Goal: Information Seeking & Learning: Understand process/instructions

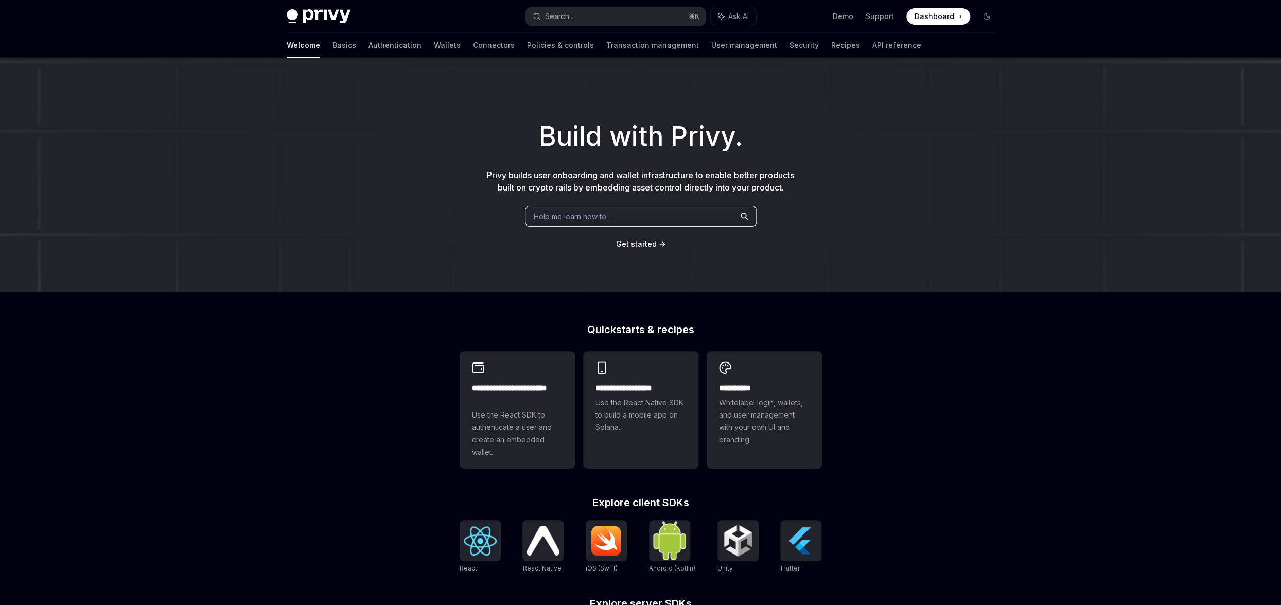
scroll to position [164, 0]
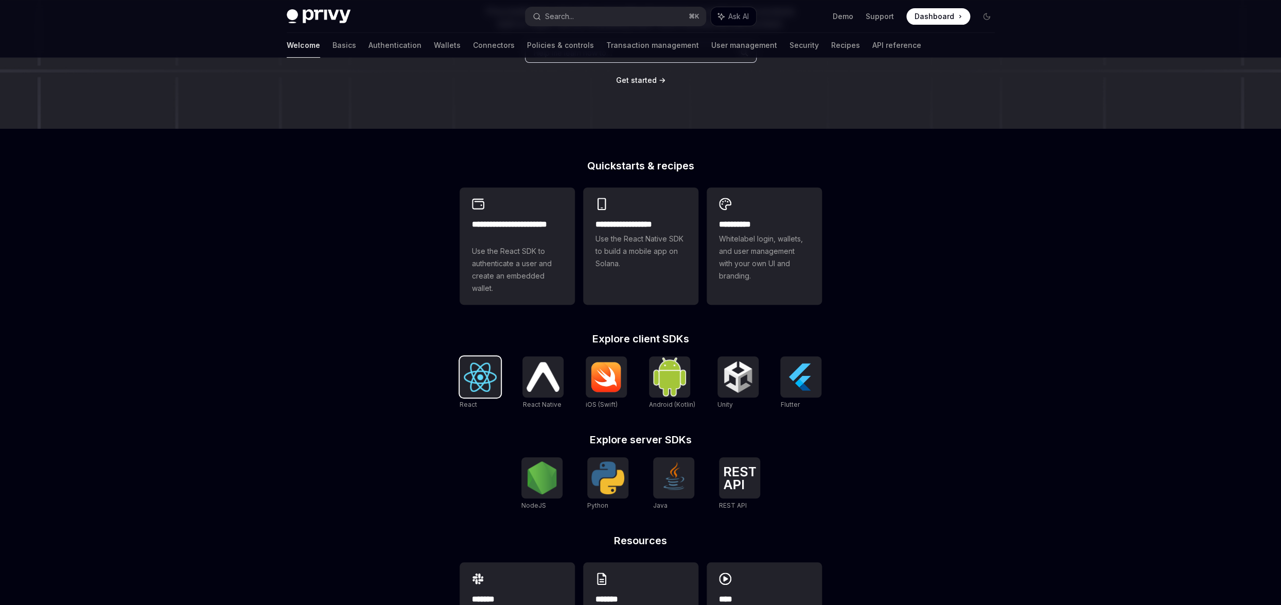
click at [477, 392] on div at bounding box center [479, 376] width 41 height 41
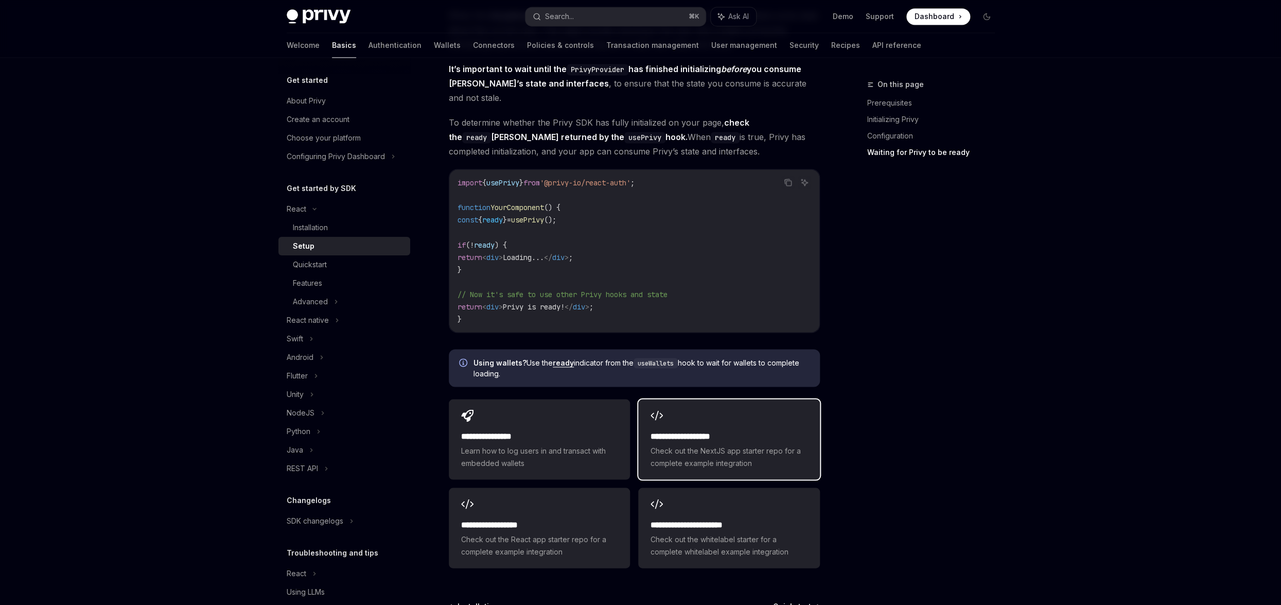
scroll to position [1063, 0]
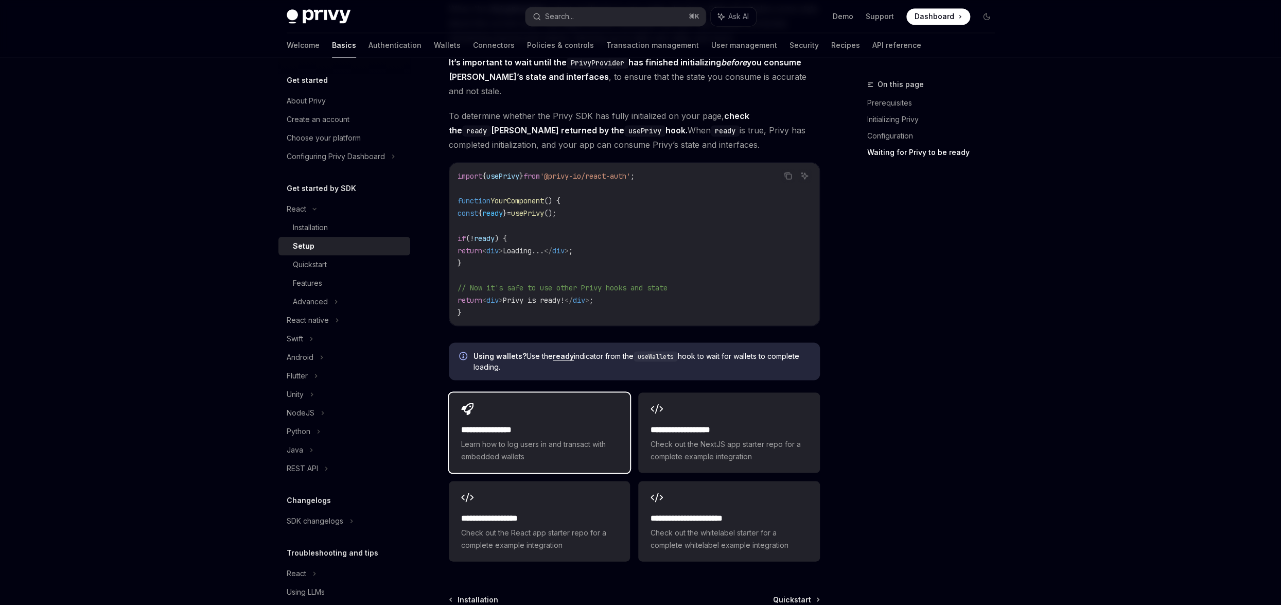
click at [577, 423] on h2 "**********" at bounding box center [539, 429] width 156 height 12
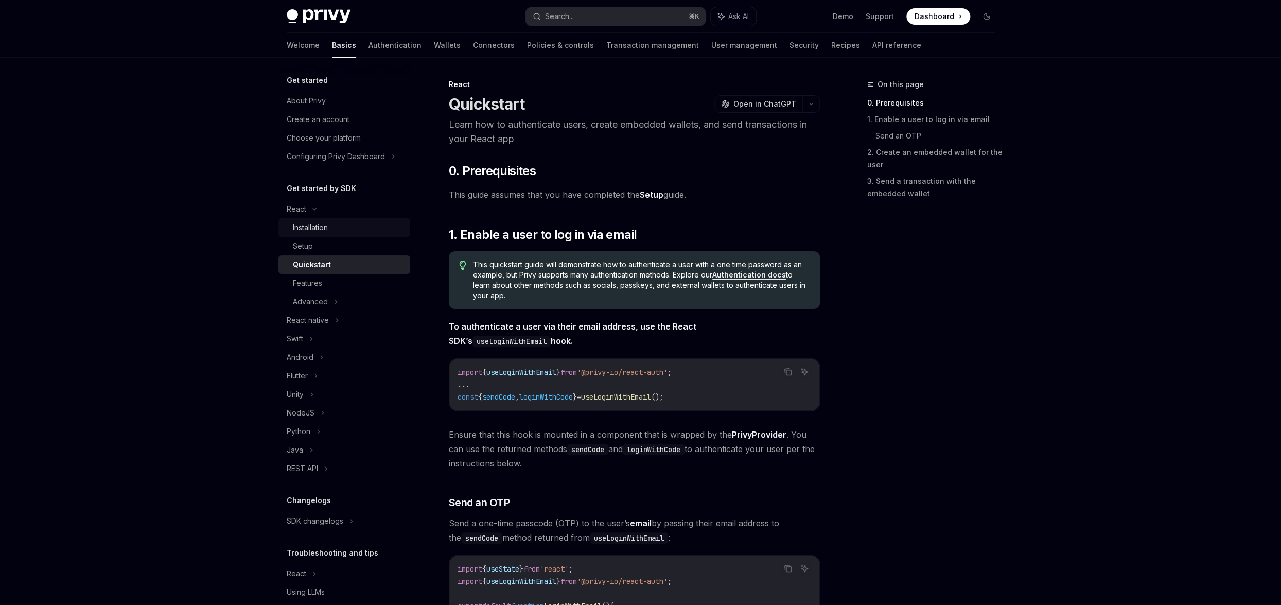
click at [340, 234] on div "Installation" at bounding box center [348, 227] width 111 height 12
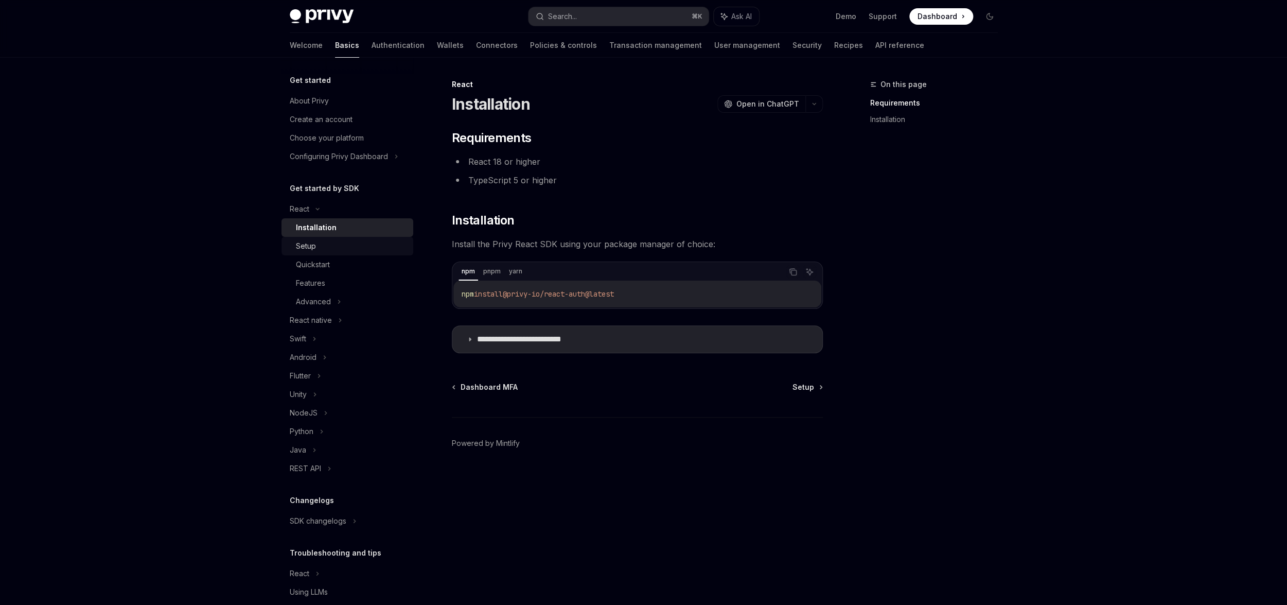
click at [335, 245] on div "Setup" at bounding box center [351, 246] width 111 height 12
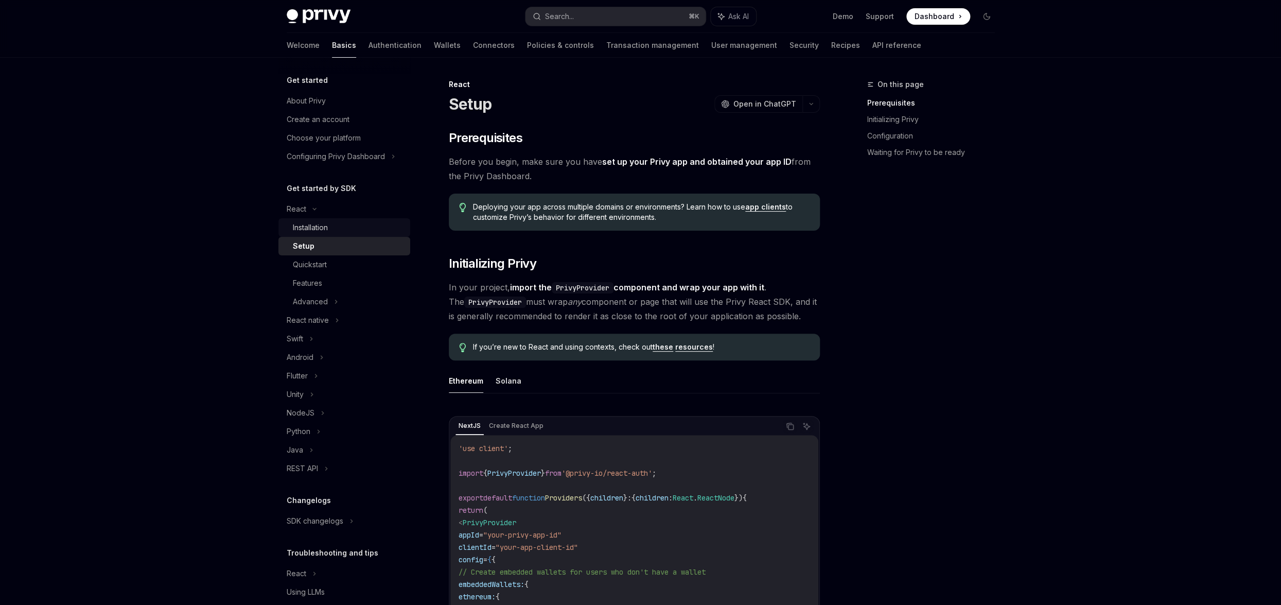
click at [340, 233] on div "Installation" at bounding box center [348, 227] width 111 height 12
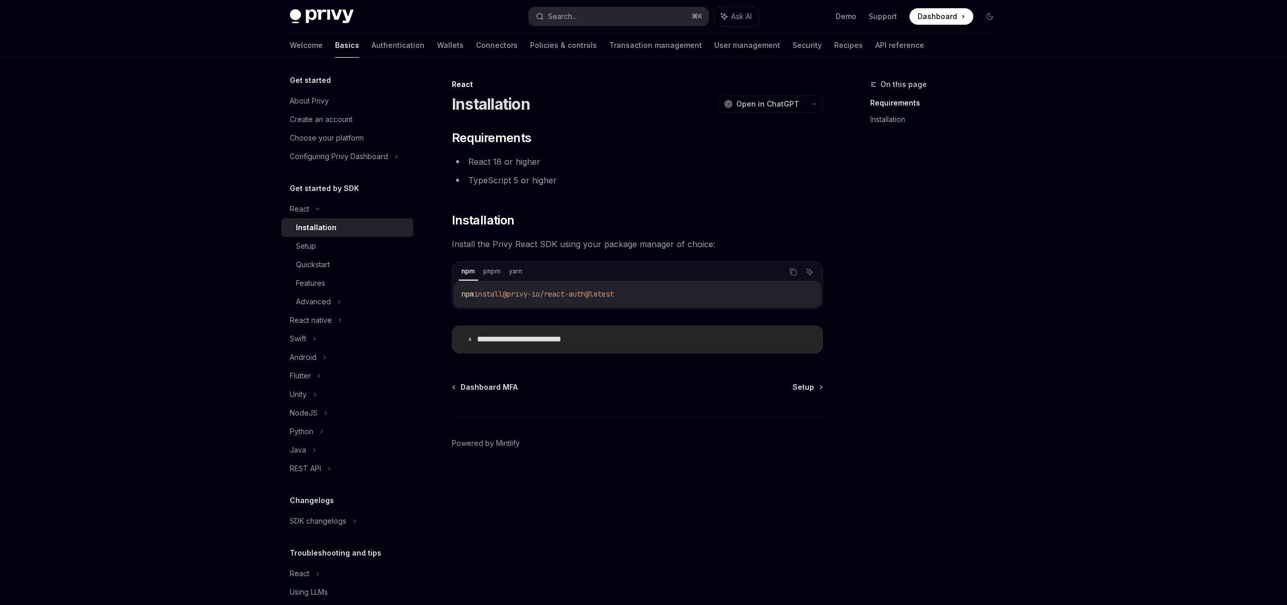
click at [591, 341] on p "**********" at bounding box center [535, 339] width 117 height 10
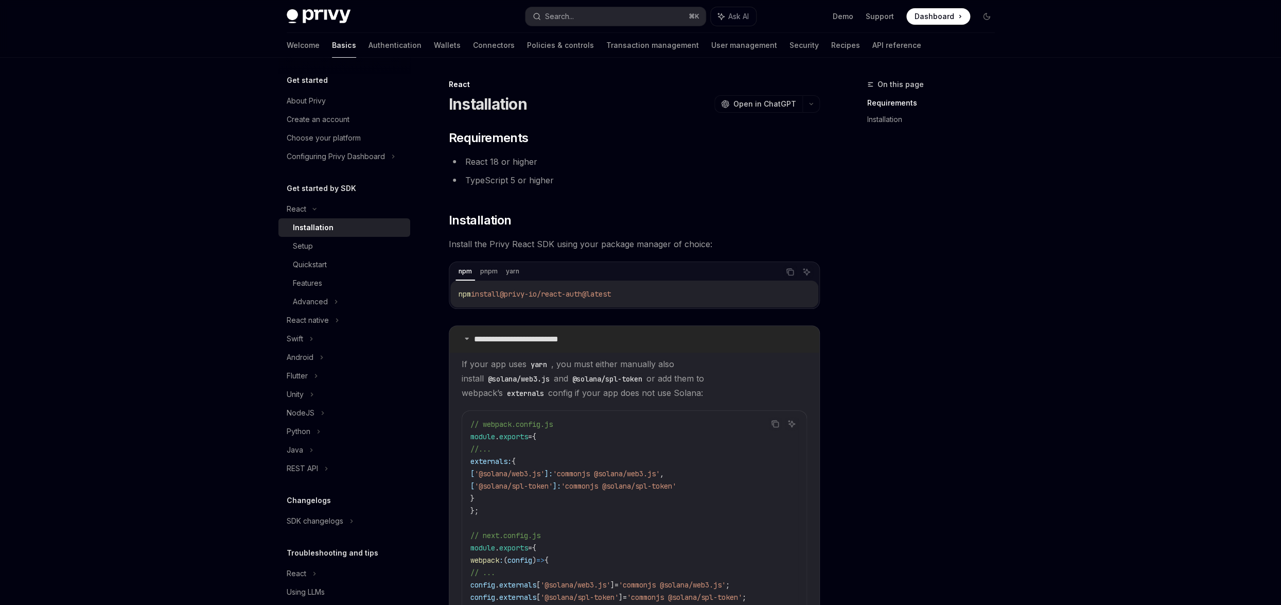
click at [591, 341] on summary "**********" at bounding box center [634, 339] width 370 height 27
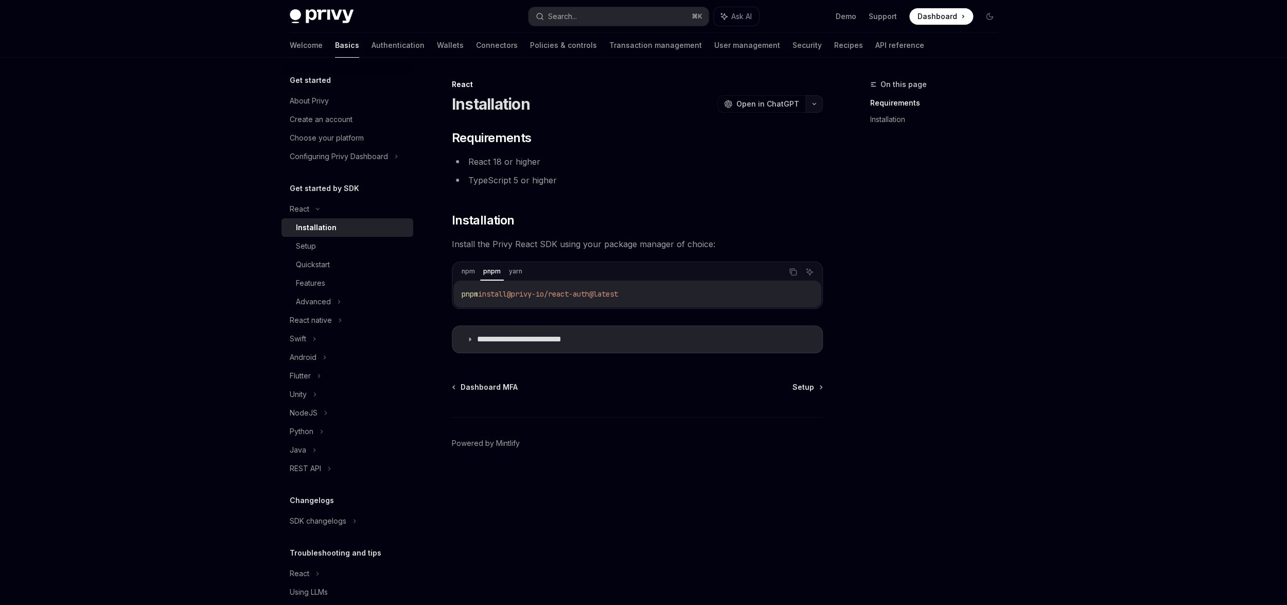
click at [816, 103] on icon "button" at bounding box center [814, 104] width 12 height 4
click at [816, 103] on button "button" at bounding box center [813, 103] width 17 height 17
click at [772, 101] on span "Open in ChatGPT" at bounding box center [767, 104] width 63 height 10
click at [750, 105] on span "Open in ChatGPT" at bounding box center [767, 104] width 63 height 10
click at [310, 243] on div "Setup" at bounding box center [306, 246] width 20 height 12
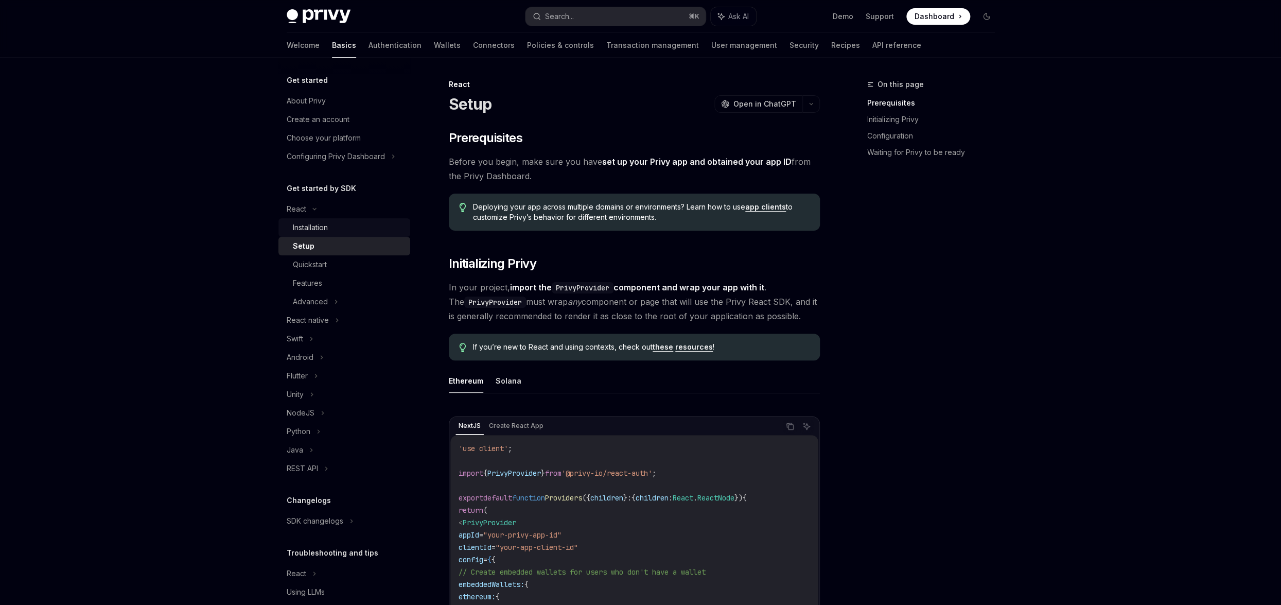
click at [323, 229] on div "Installation" at bounding box center [310, 227] width 35 height 12
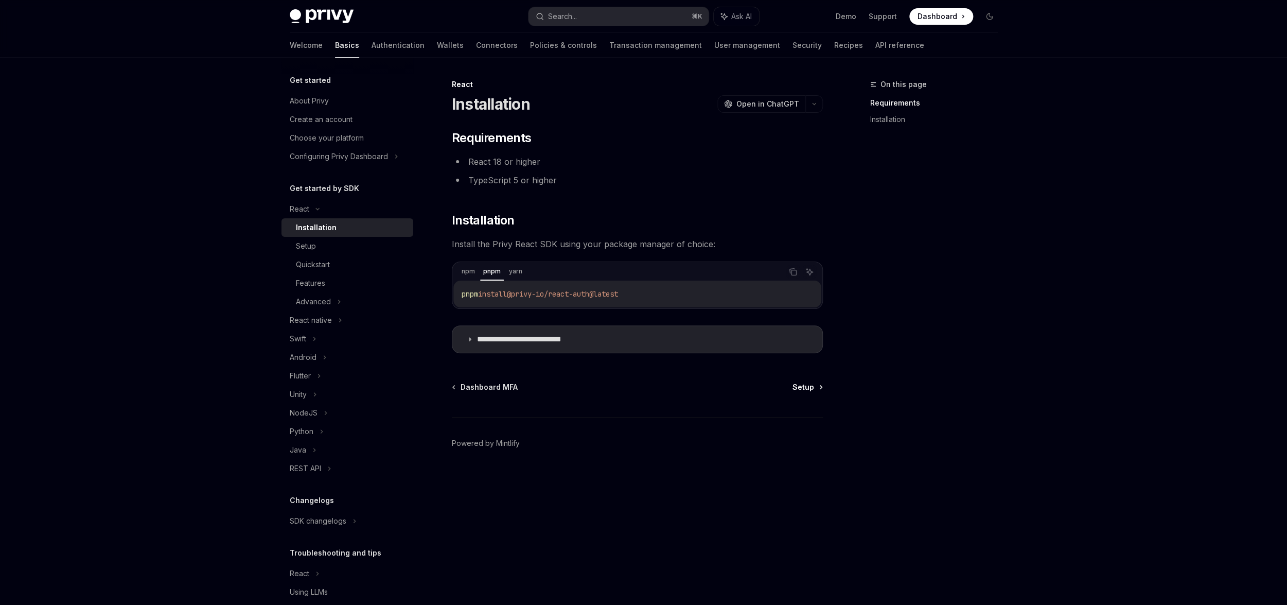
click at [819, 388] on link "Setup" at bounding box center [806, 387] width 29 height 10
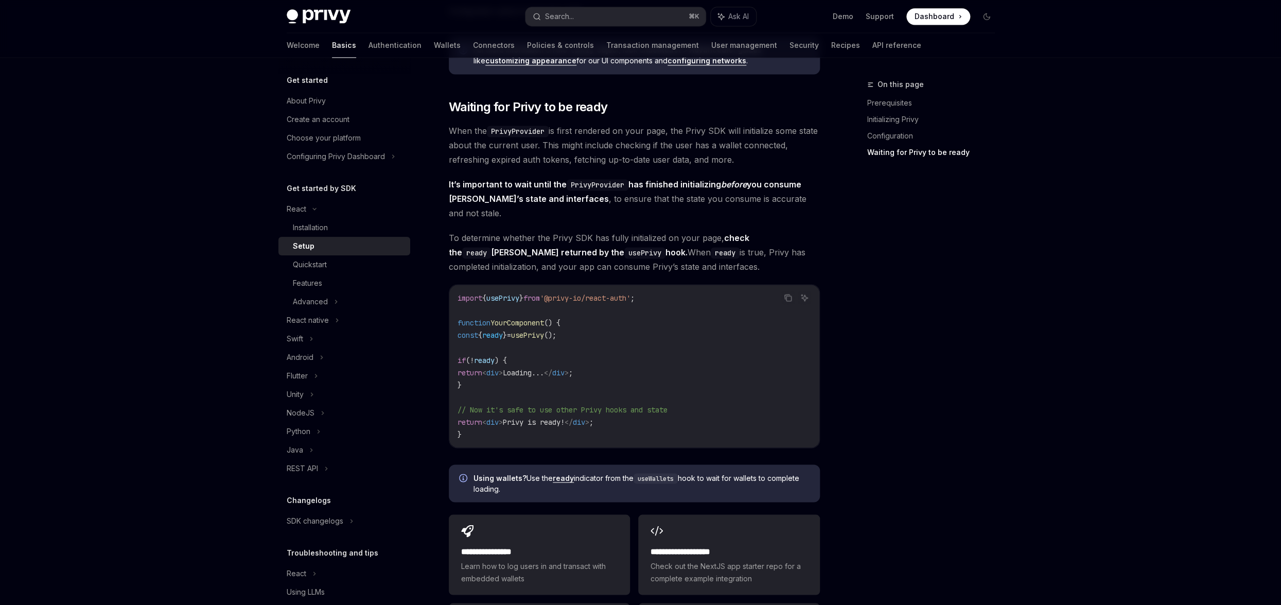
scroll to position [1162, 0]
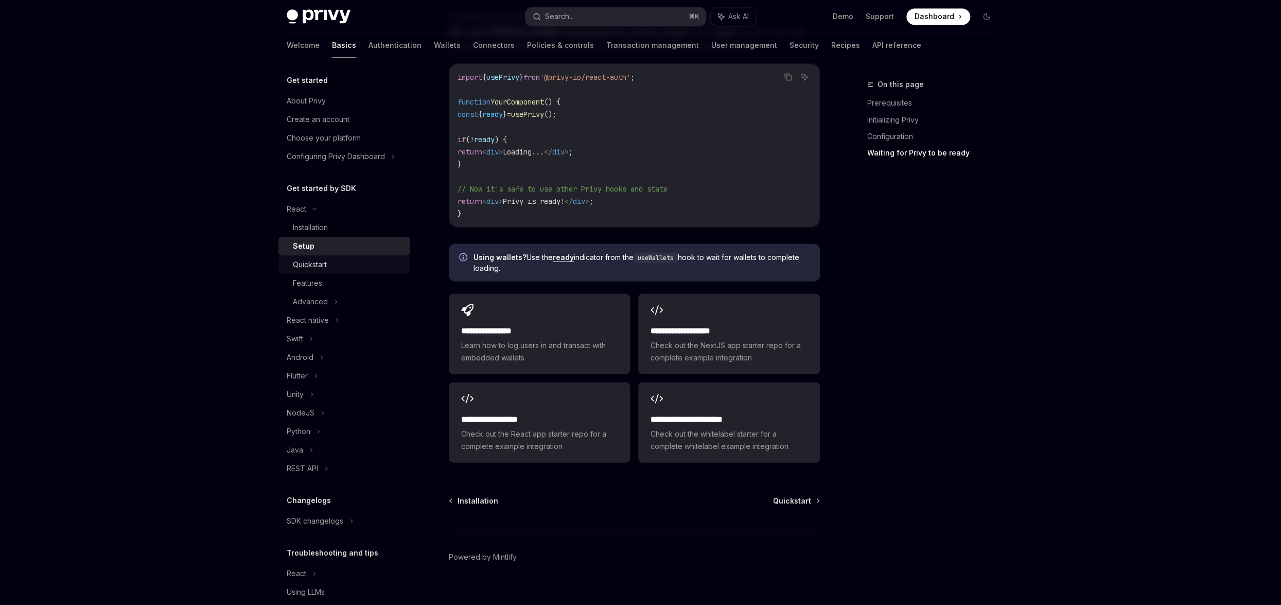
click at [342, 265] on div "Quickstart" at bounding box center [348, 264] width 111 height 12
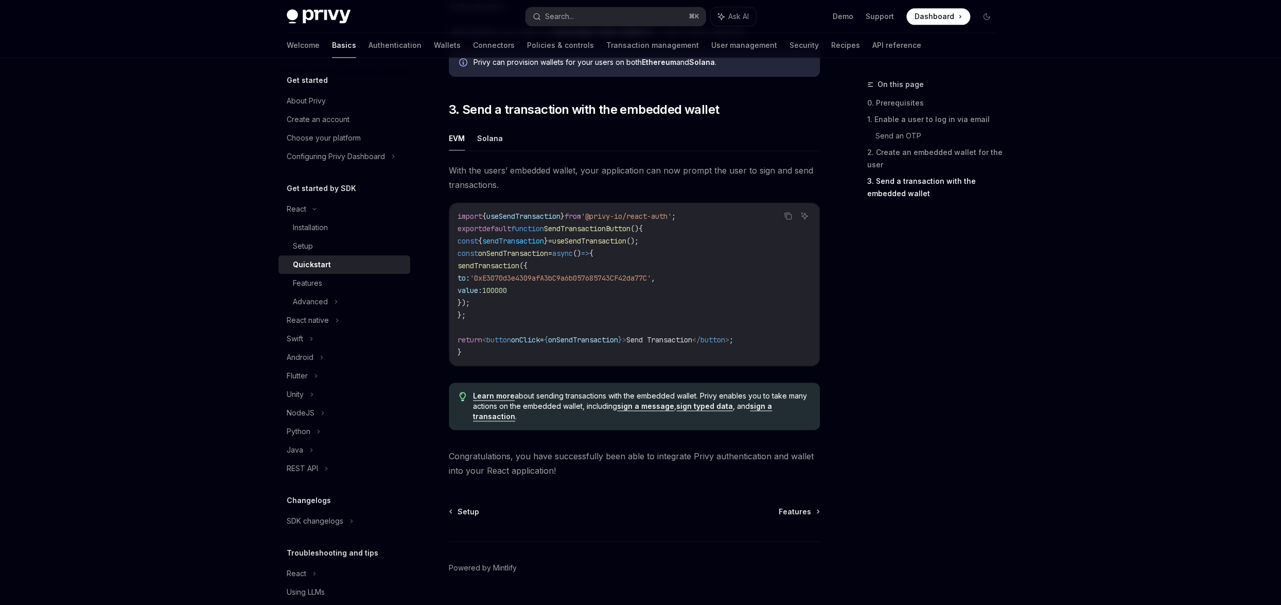
scroll to position [887, 0]
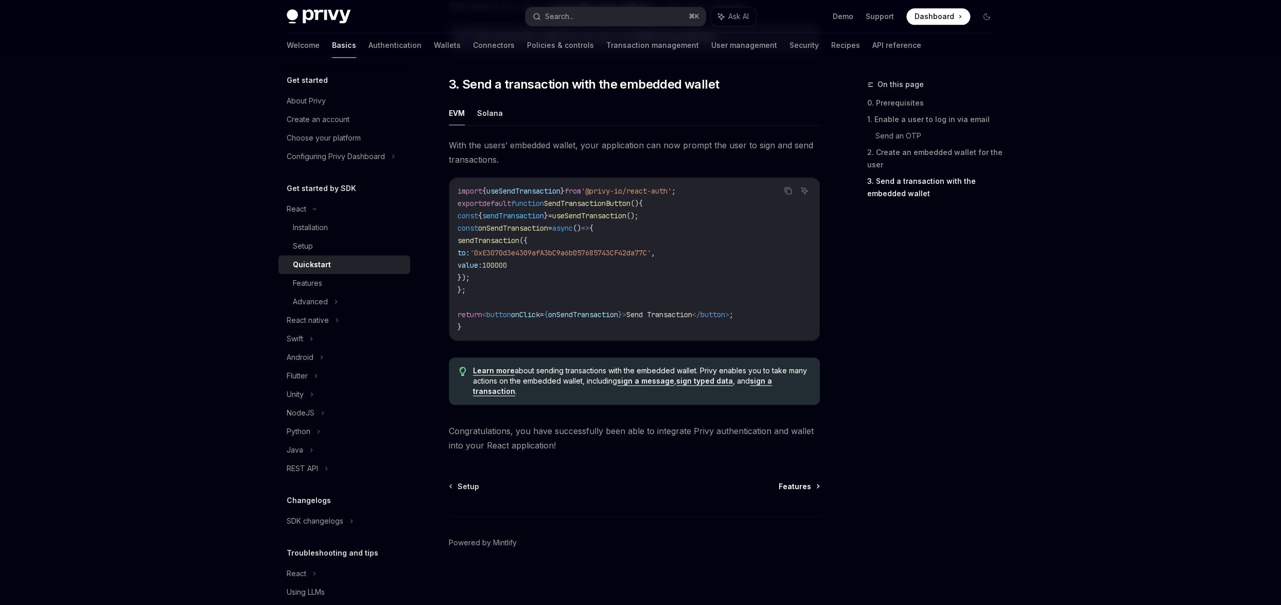
click at [816, 488] on link "Features" at bounding box center [798, 486] width 40 height 10
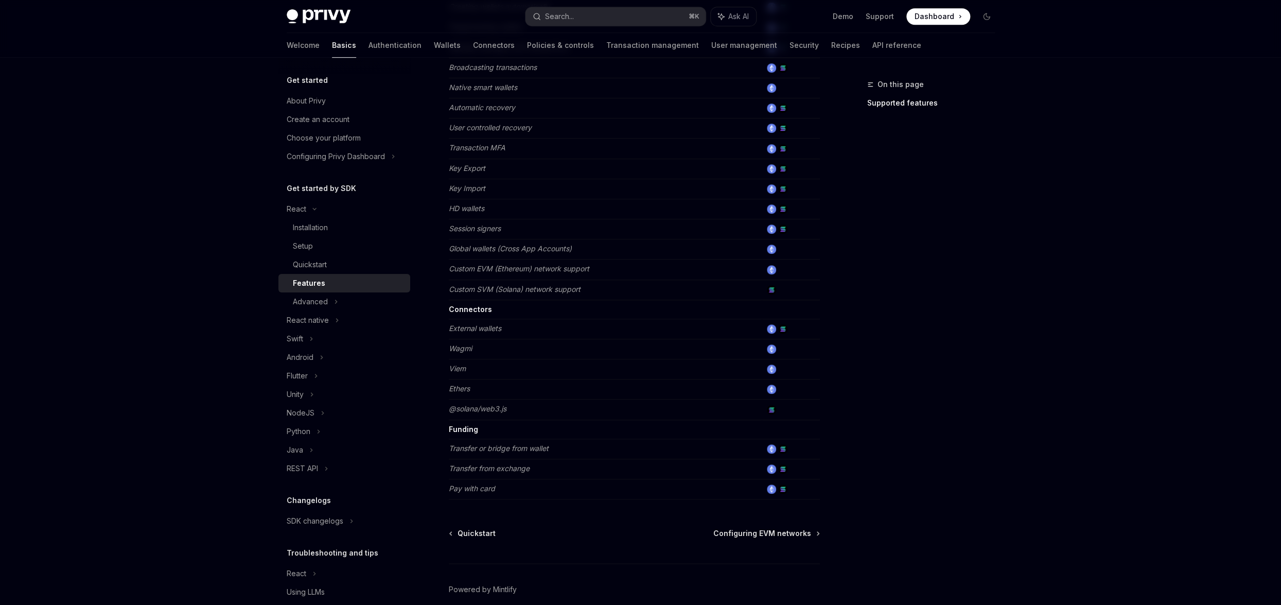
scroll to position [493, 0]
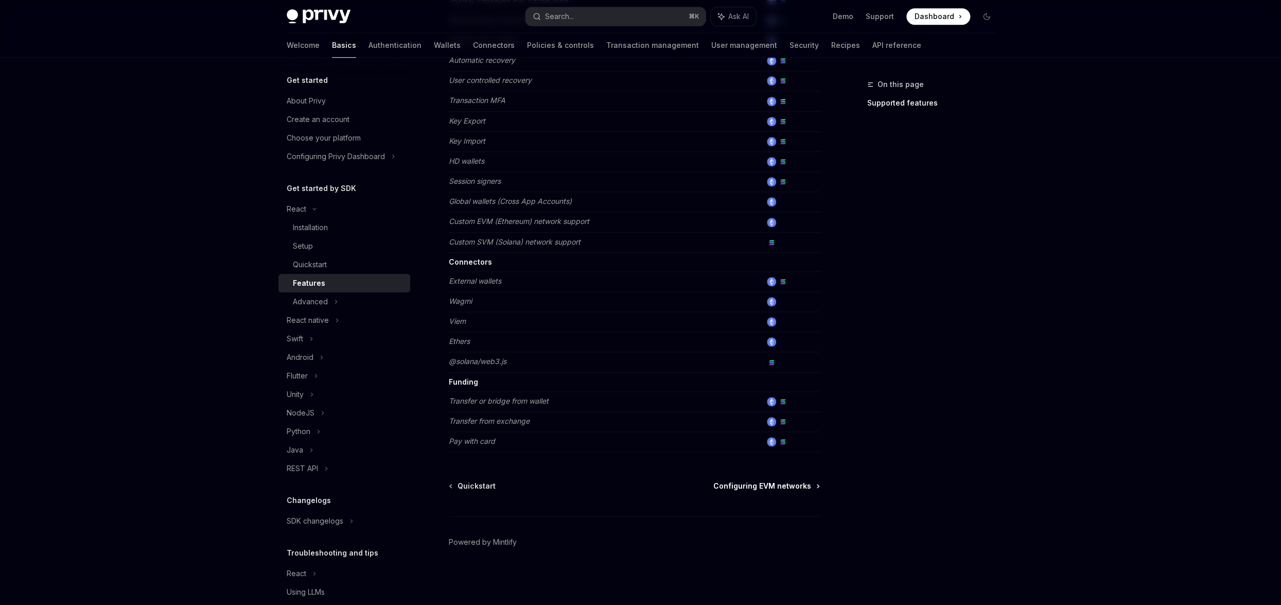
click at [761, 486] on span "Configuring EVM networks" at bounding box center [762, 486] width 98 height 10
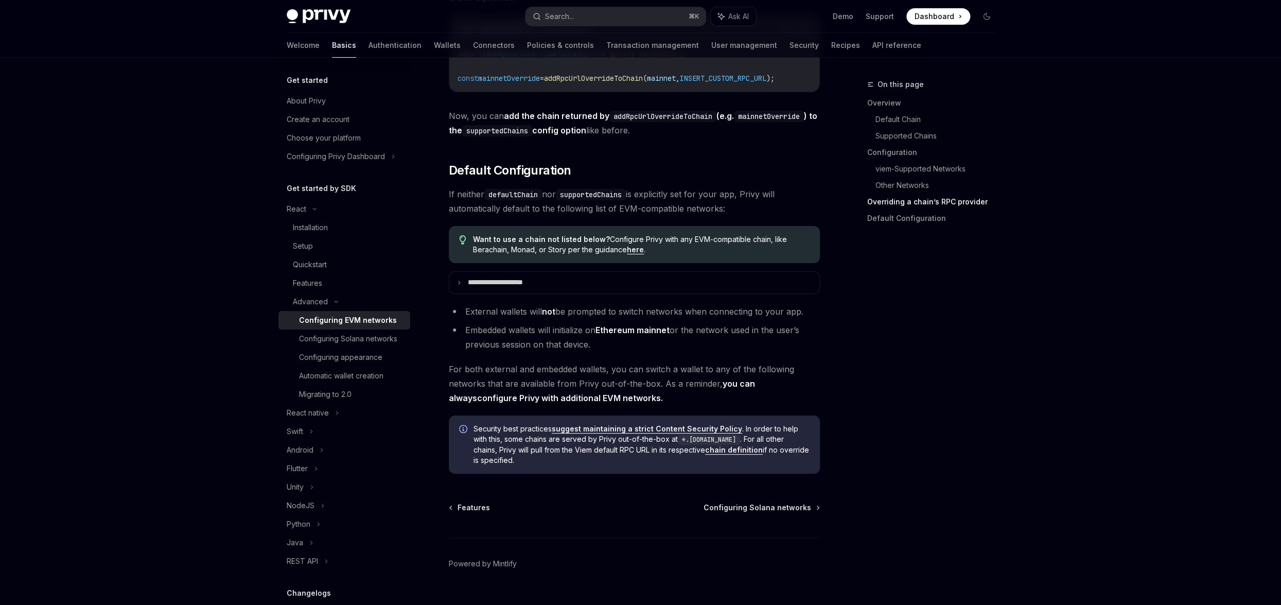
scroll to position [2468, 0]
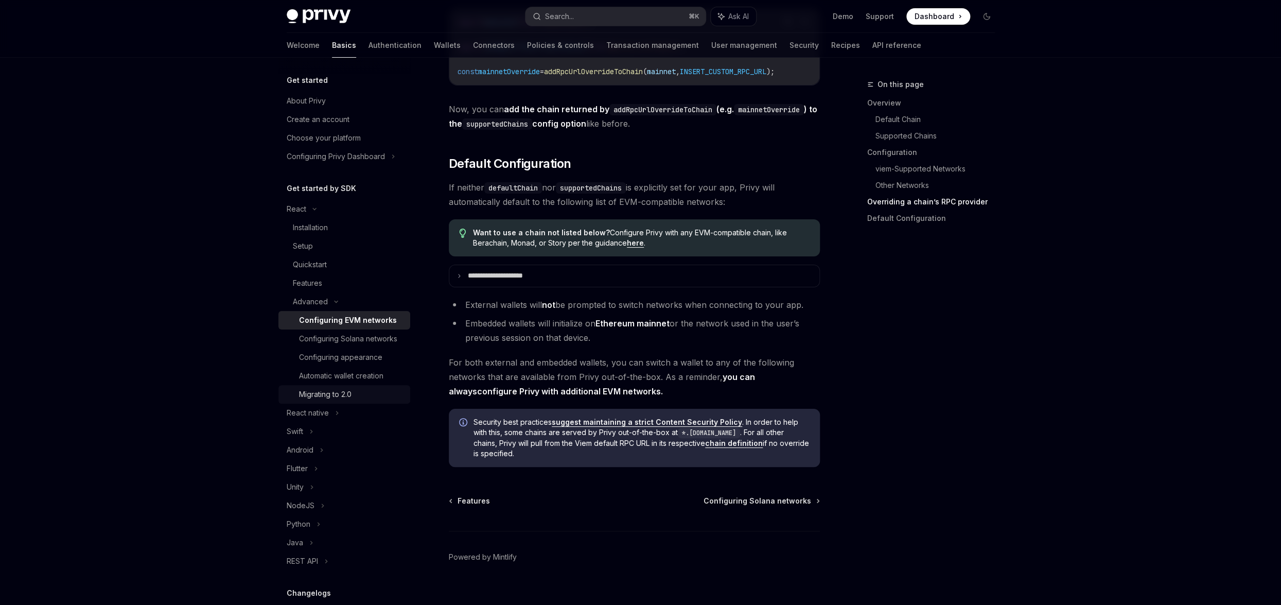
click at [335, 390] on div "Migrating to 2.0" at bounding box center [325, 394] width 52 height 12
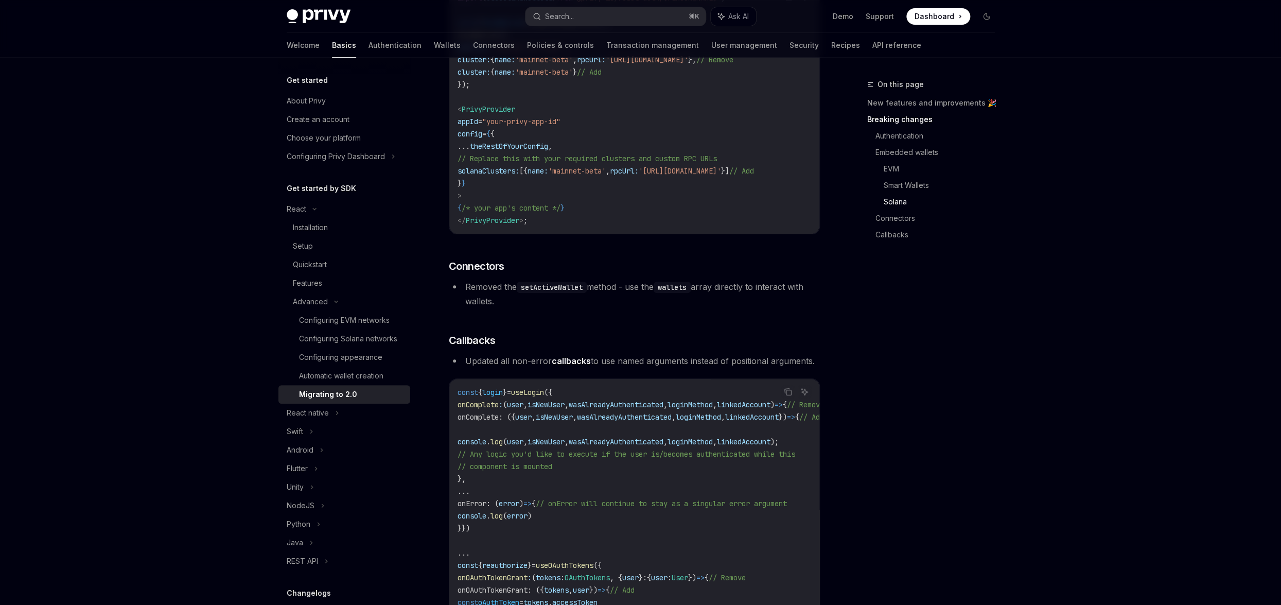
scroll to position [2691, 0]
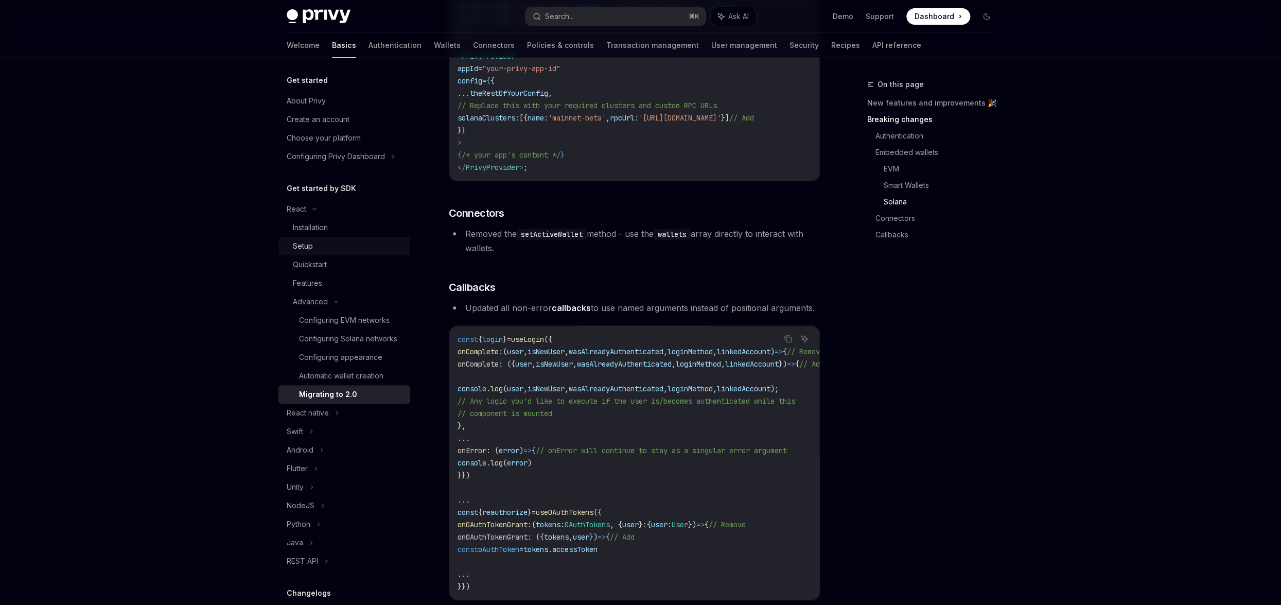
click at [313, 251] on div "Setup" at bounding box center [348, 246] width 111 height 12
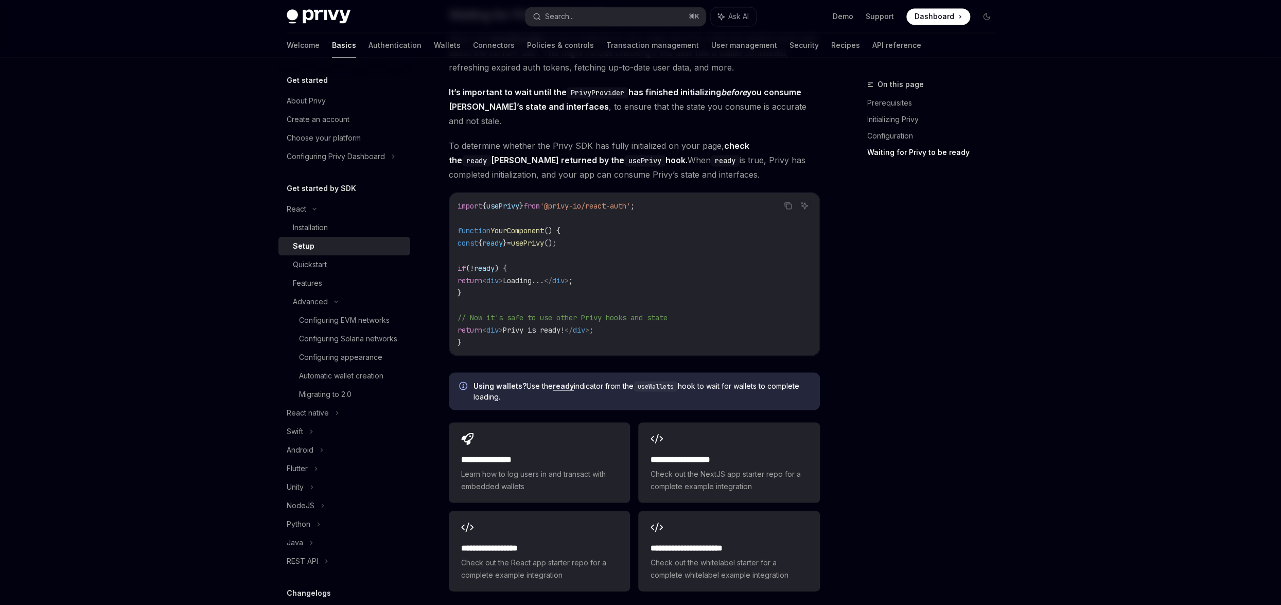
scroll to position [1040, 0]
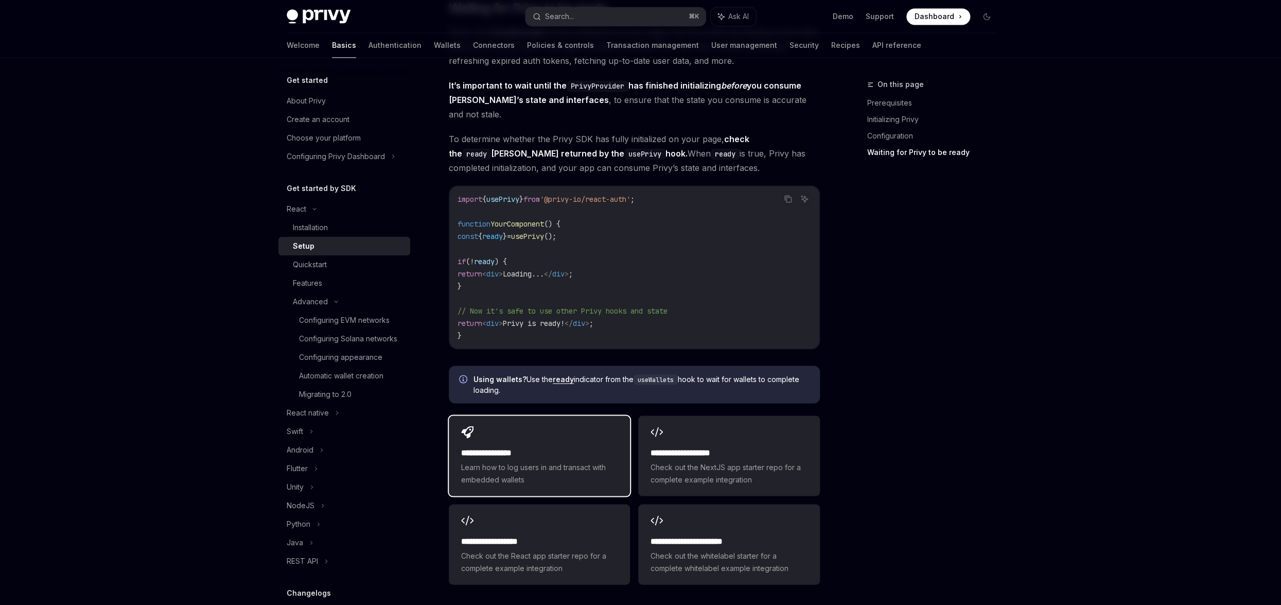
click at [540, 446] on div "**********" at bounding box center [539, 465] width 156 height 39
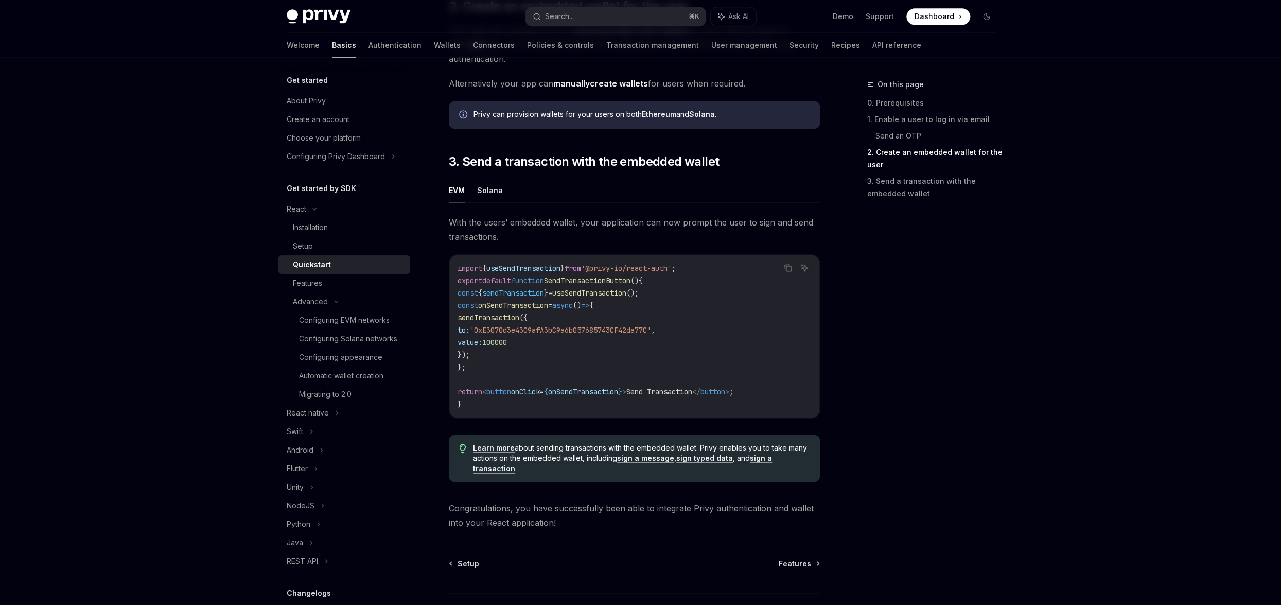
scroll to position [887, 0]
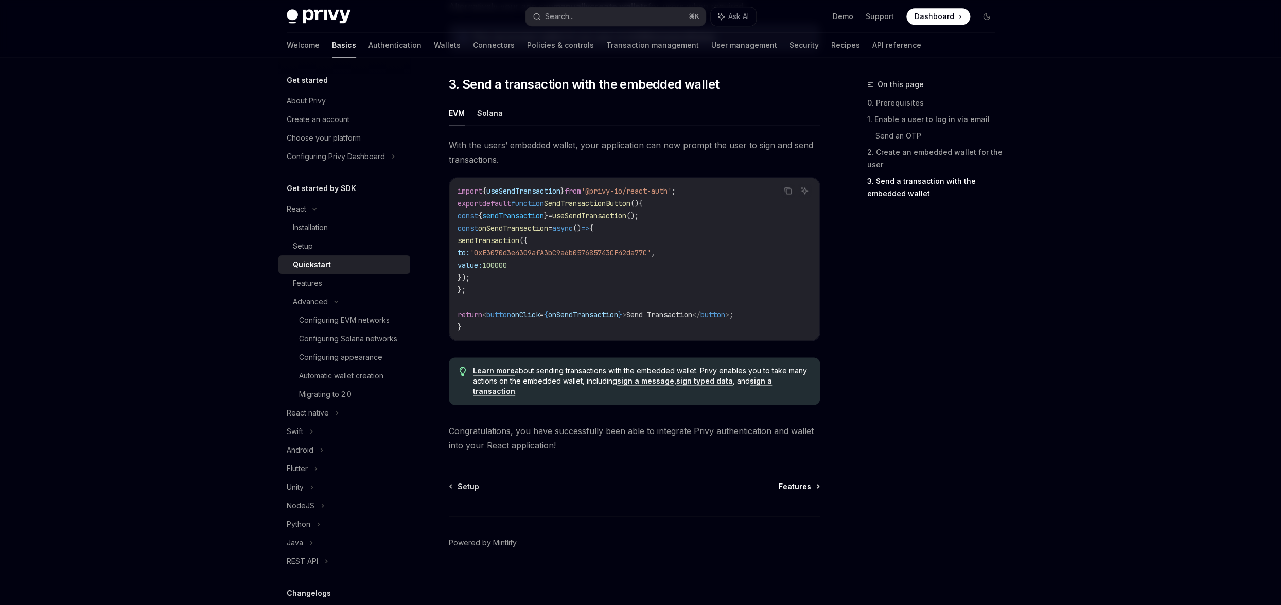
click at [792, 489] on span "Features" at bounding box center [794, 486] width 32 height 10
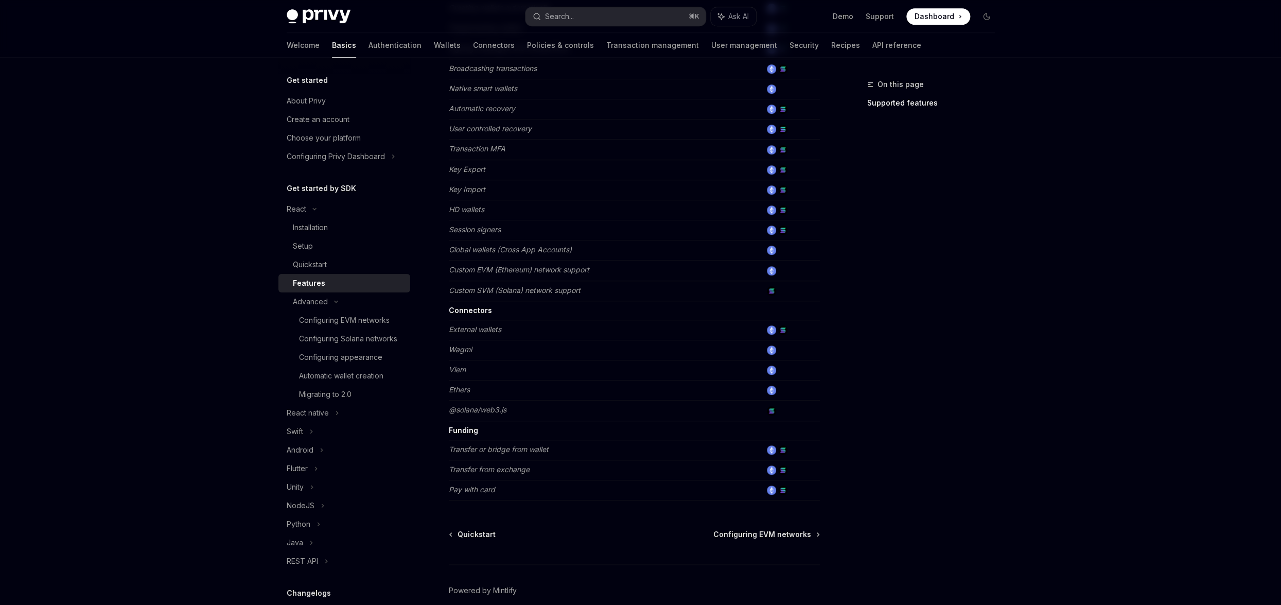
scroll to position [493, 0]
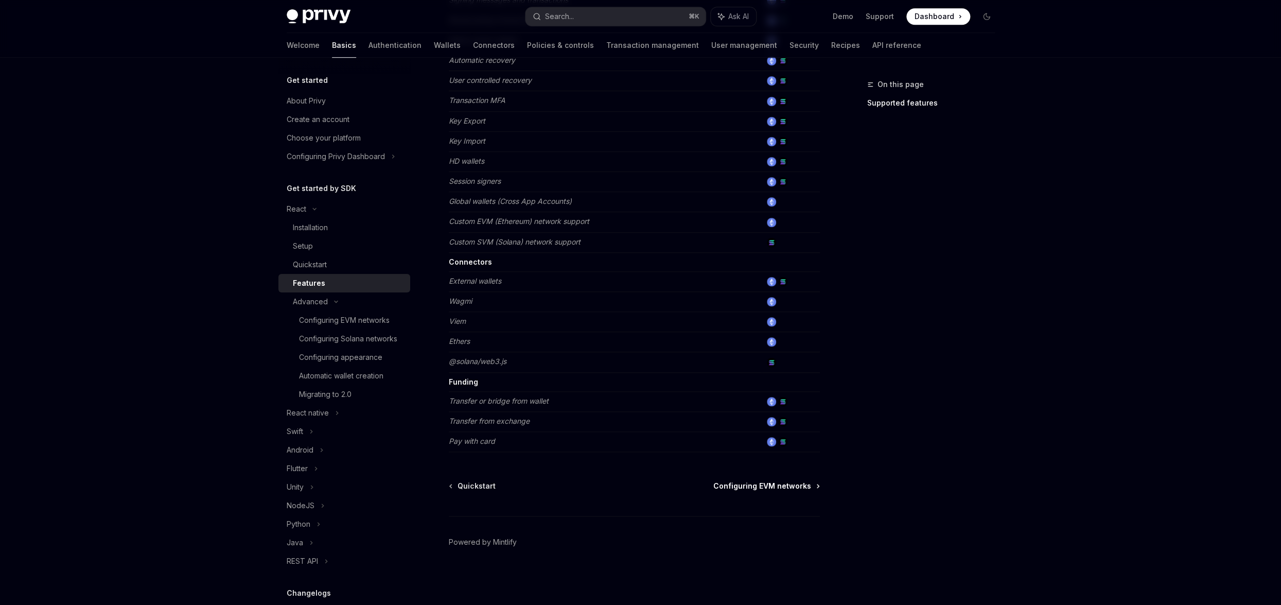
click at [793, 486] on span "Configuring EVM networks" at bounding box center [762, 486] width 98 height 10
type textarea "*"
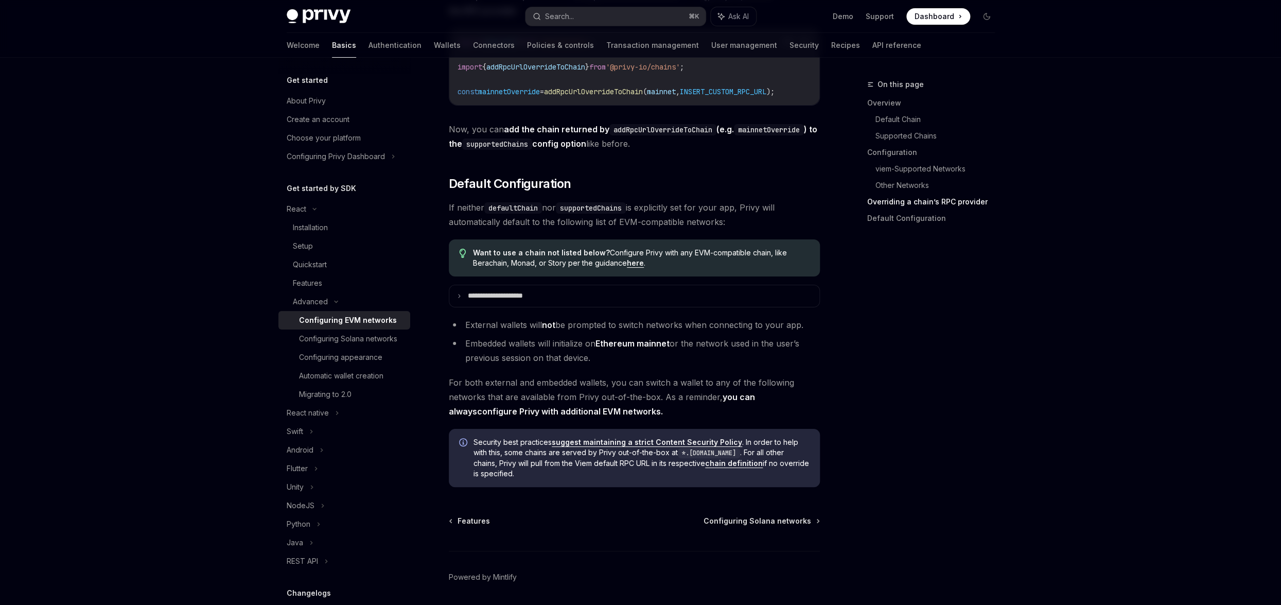
scroll to position [2492, 0]
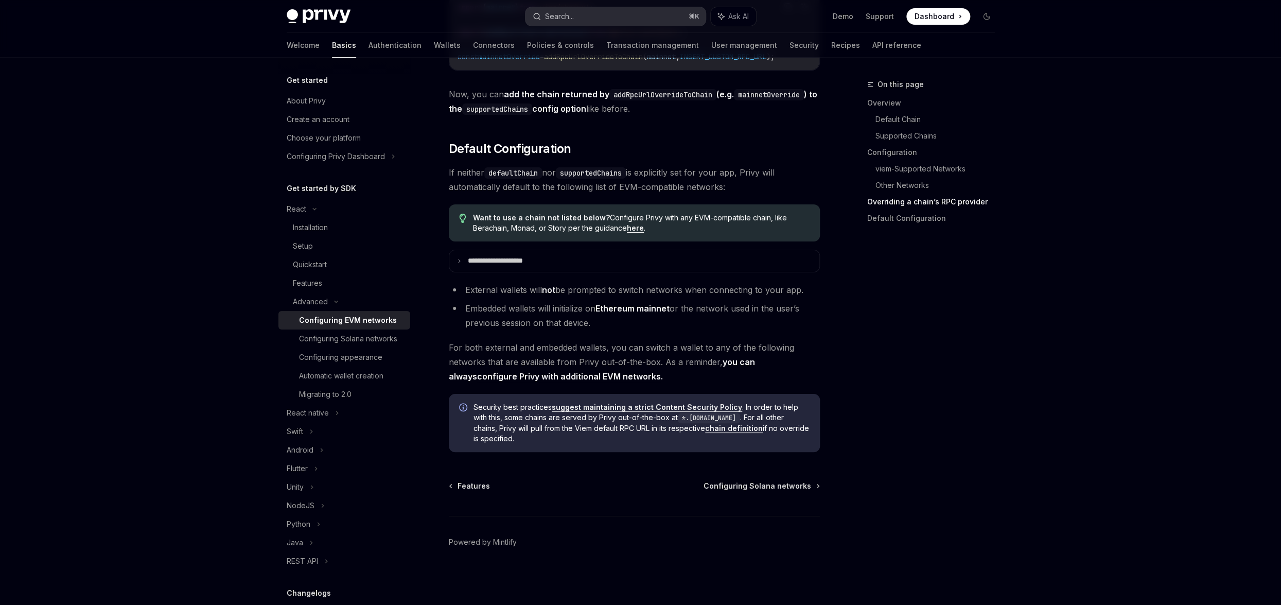
click at [653, 16] on button "Search... ⌘ K" at bounding box center [615, 16] width 180 height 19
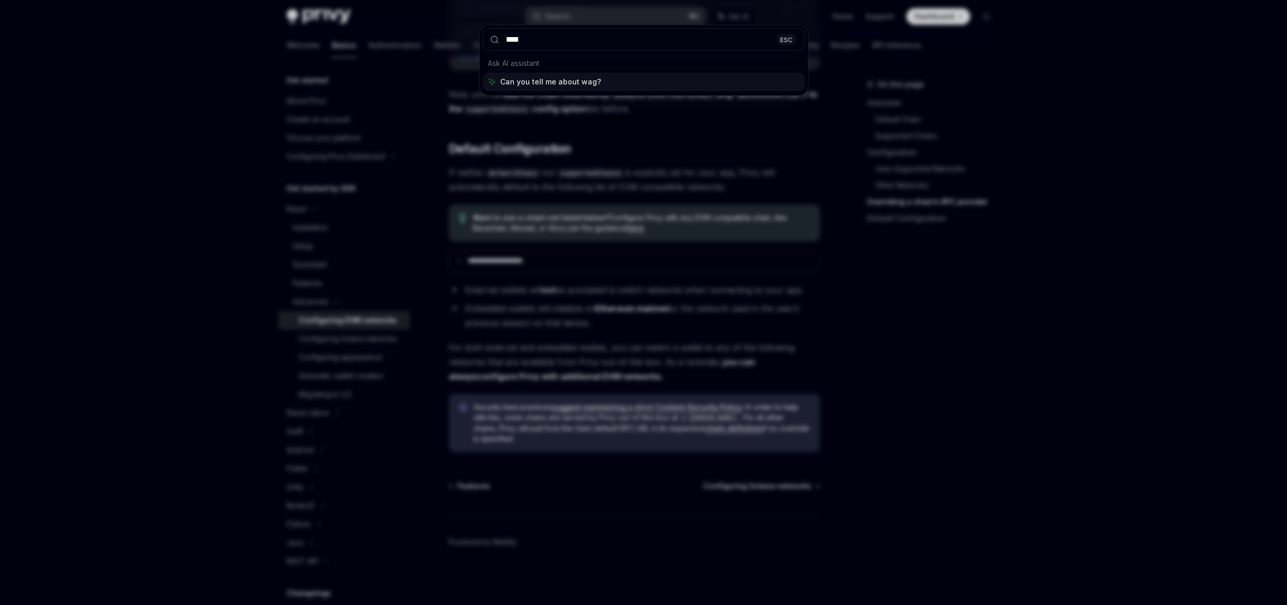
type input "*****"
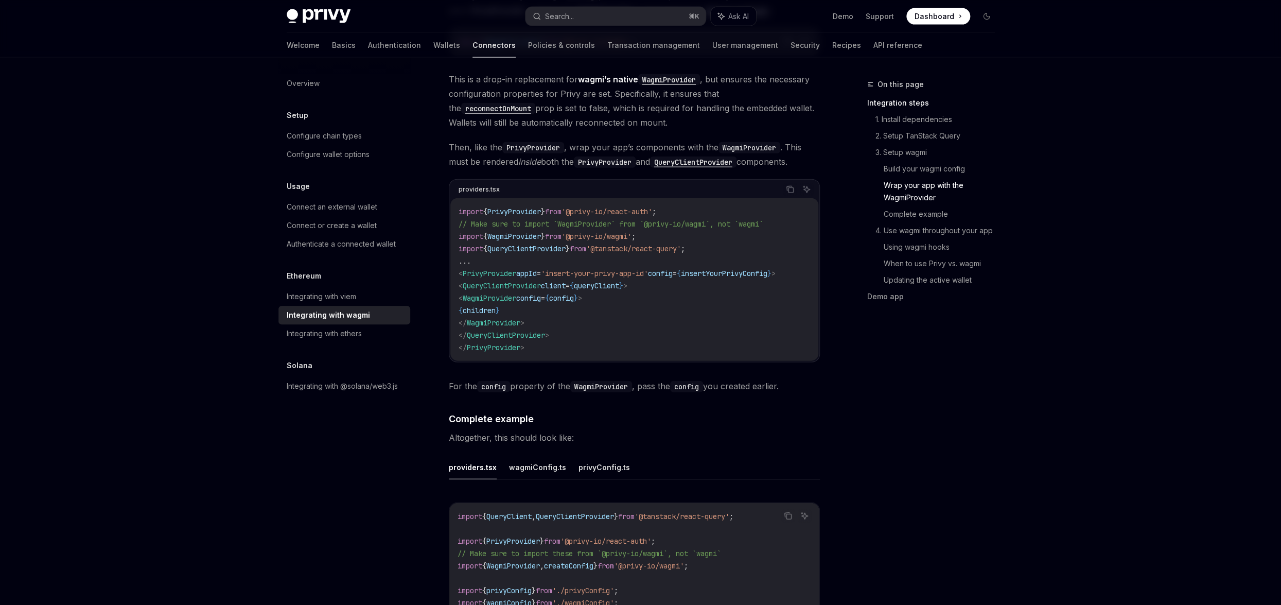
scroll to position [1675, 0]
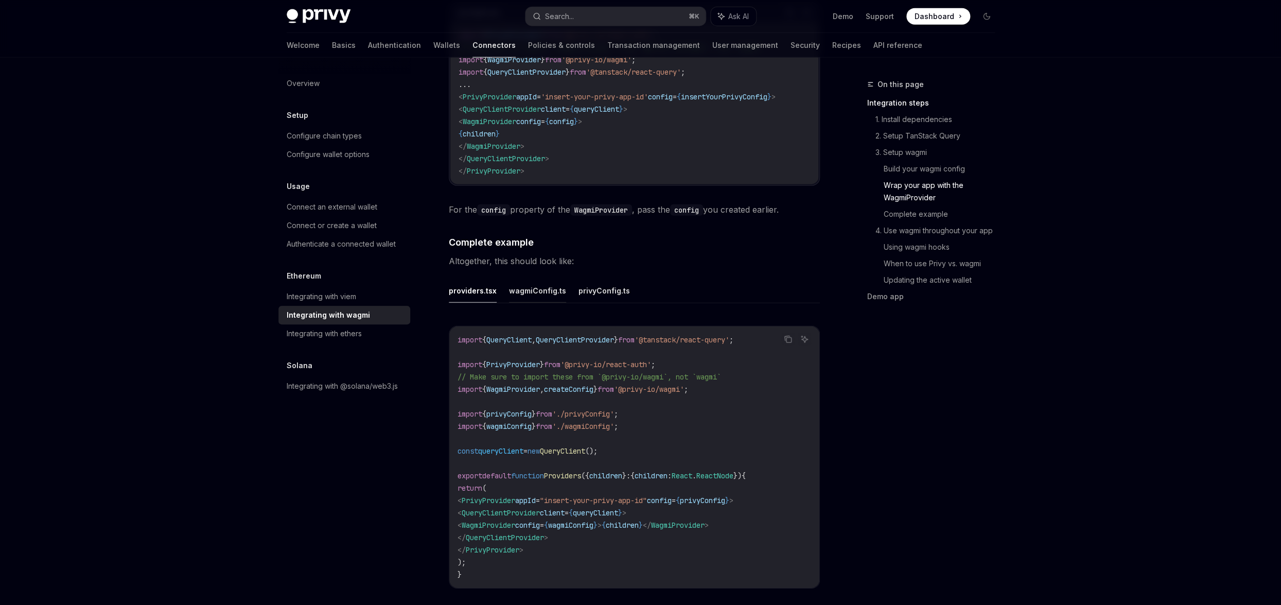
click at [534, 288] on button "wagmiConfig.ts" at bounding box center [537, 290] width 57 height 24
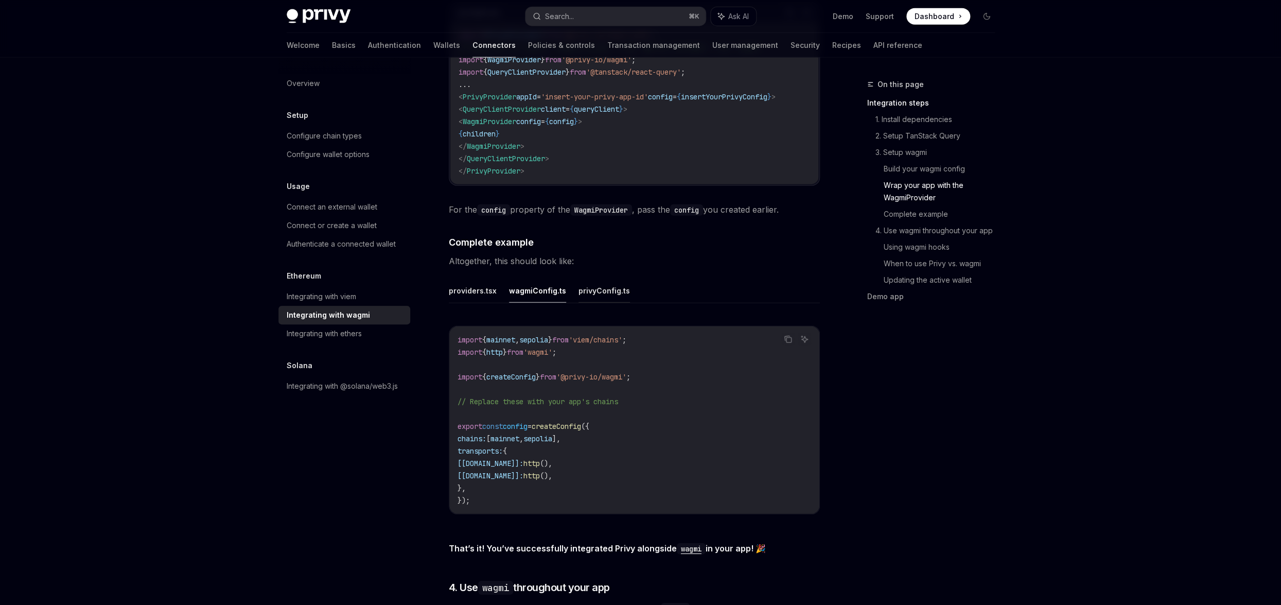
click at [588, 285] on button "privyConfig.ts" at bounding box center [603, 290] width 51 height 24
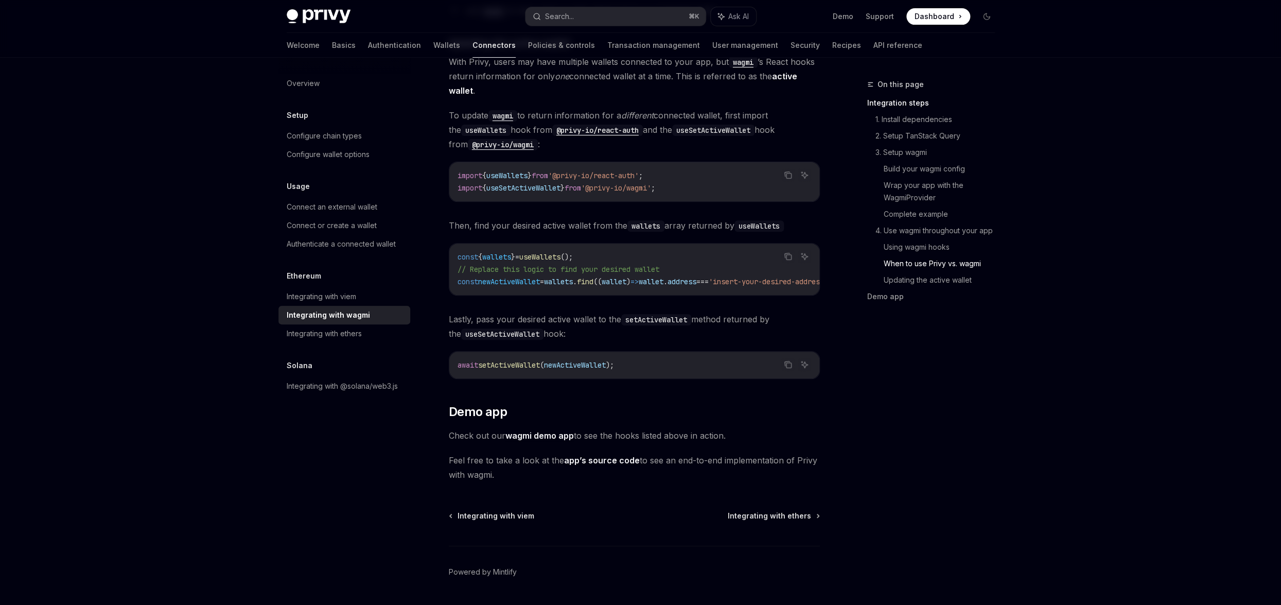
scroll to position [2641, 0]
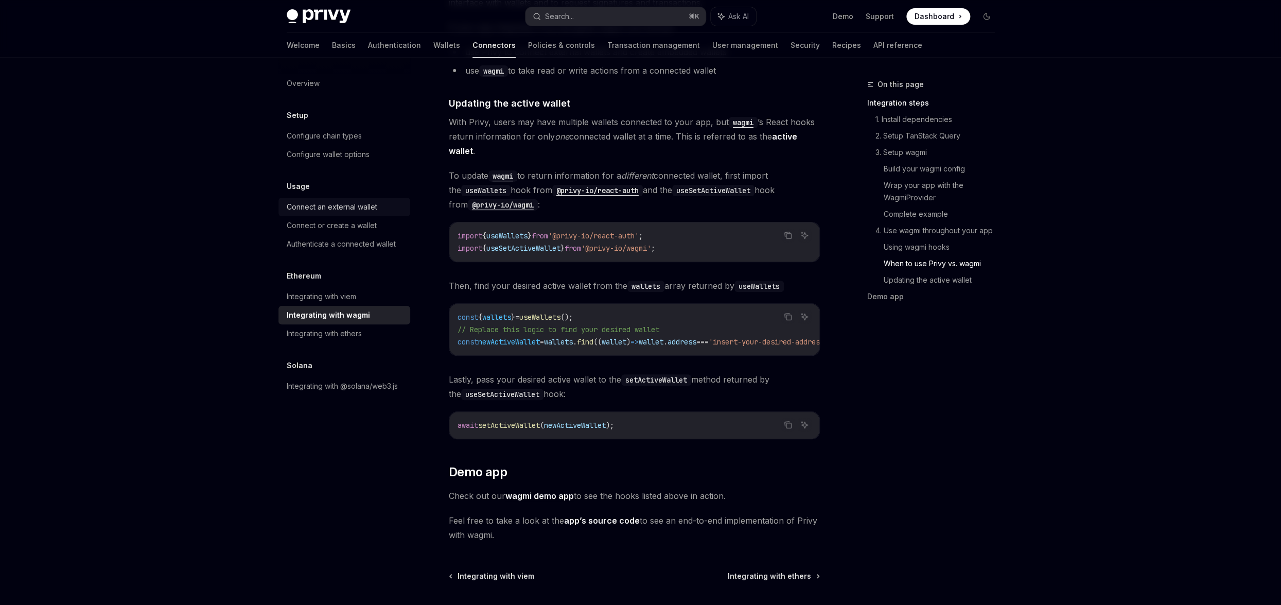
click at [353, 205] on div "Connect an external wallet" at bounding box center [332, 207] width 91 height 12
type textarea "*"
